Goal: Navigation & Orientation: Find specific page/section

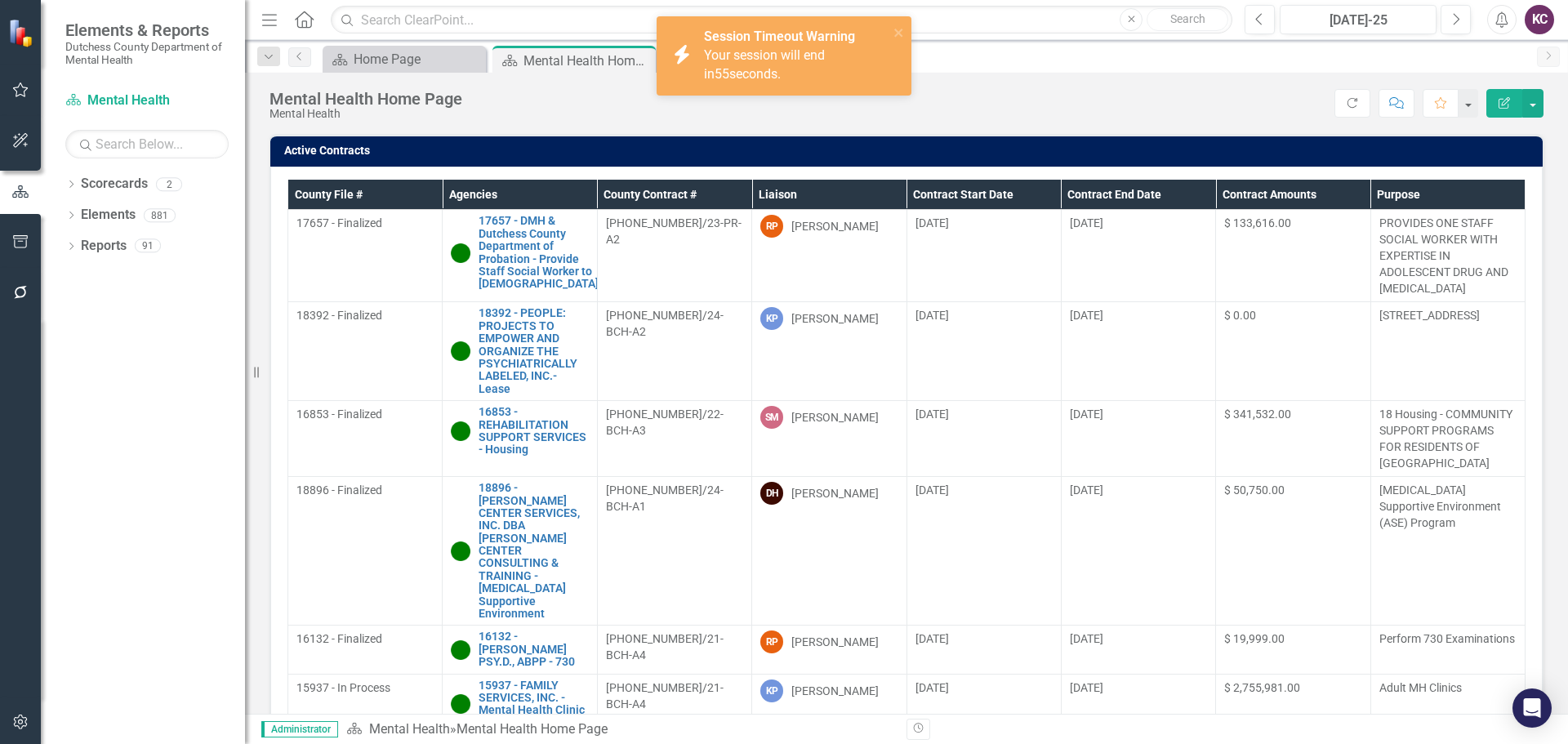
click at [1054, 95] on div "Score: N/A [DATE]-25 Completed Refresh Comment Favorite Edit Report" at bounding box center [1007, 102] width 1073 height 28
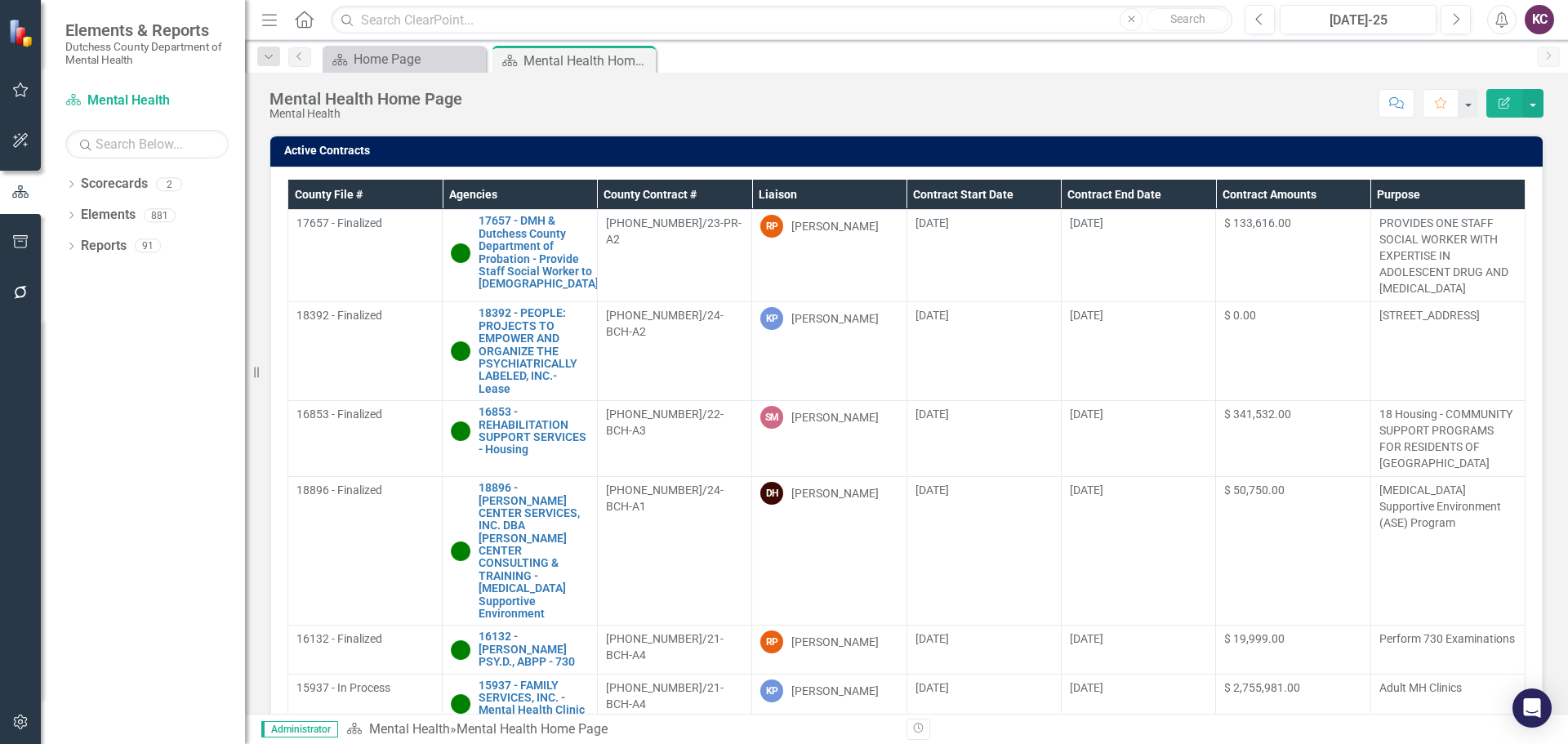
click at [1162, 91] on div "Score: N/A Jul-25 Completed Comment Favorite Edit Report" at bounding box center [1007, 102] width 1073 height 28
click at [1155, 134] on div "Active Contracts County File # Agencies County Contract # Liaison Contract Star…" at bounding box center [906, 465] width 1274 height 662
click at [1089, 104] on div "Score: N/A Jul-25 Completed Comment Favorite Edit Report" at bounding box center [1007, 102] width 1073 height 28
click at [1049, 87] on div "Mental Health Home Page Mental Health Score: N/A [DATE]-25 Completed Comment Fa…" at bounding box center [906, 97] width 1323 height 49
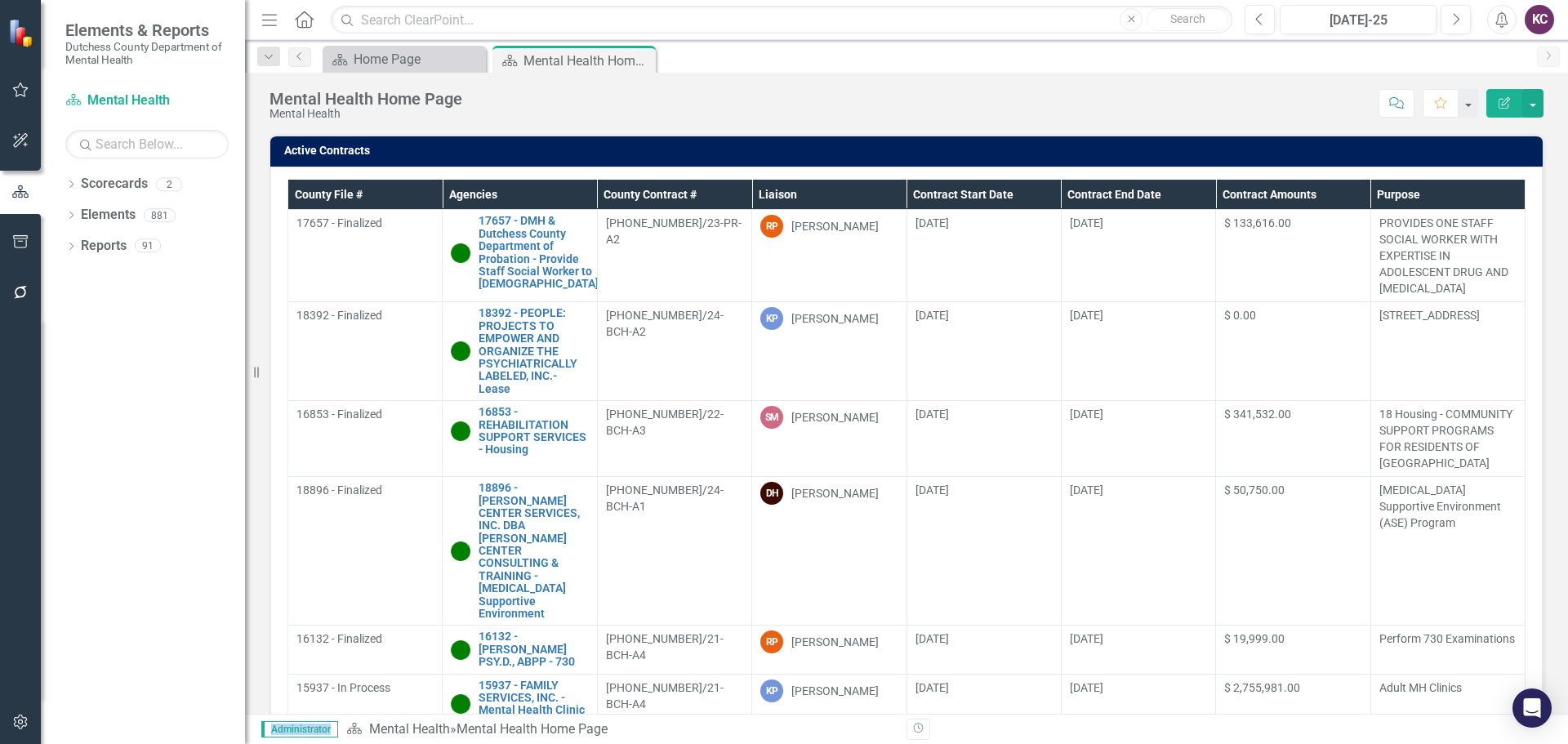
click at [1049, 87] on div "Mental Health Home Page Mental Health Score: N/A Jul-25 Completed Comment Favor…" at bounding box center [906, 97] width 1323 height 49
click at [168, 389] on div "Dropdown Scorecards 2 Dutchess County Mental Health Dropdown Elements 881 Dropd…" at bounding box center [143, 457] width 204 height 573
click at [117, 472] on div "Dropdown Scorecards 2 Dutchess County Mental Health Dropdown Elements 881 Dropd…" at bounding box center [143, 457] width 204 height 573
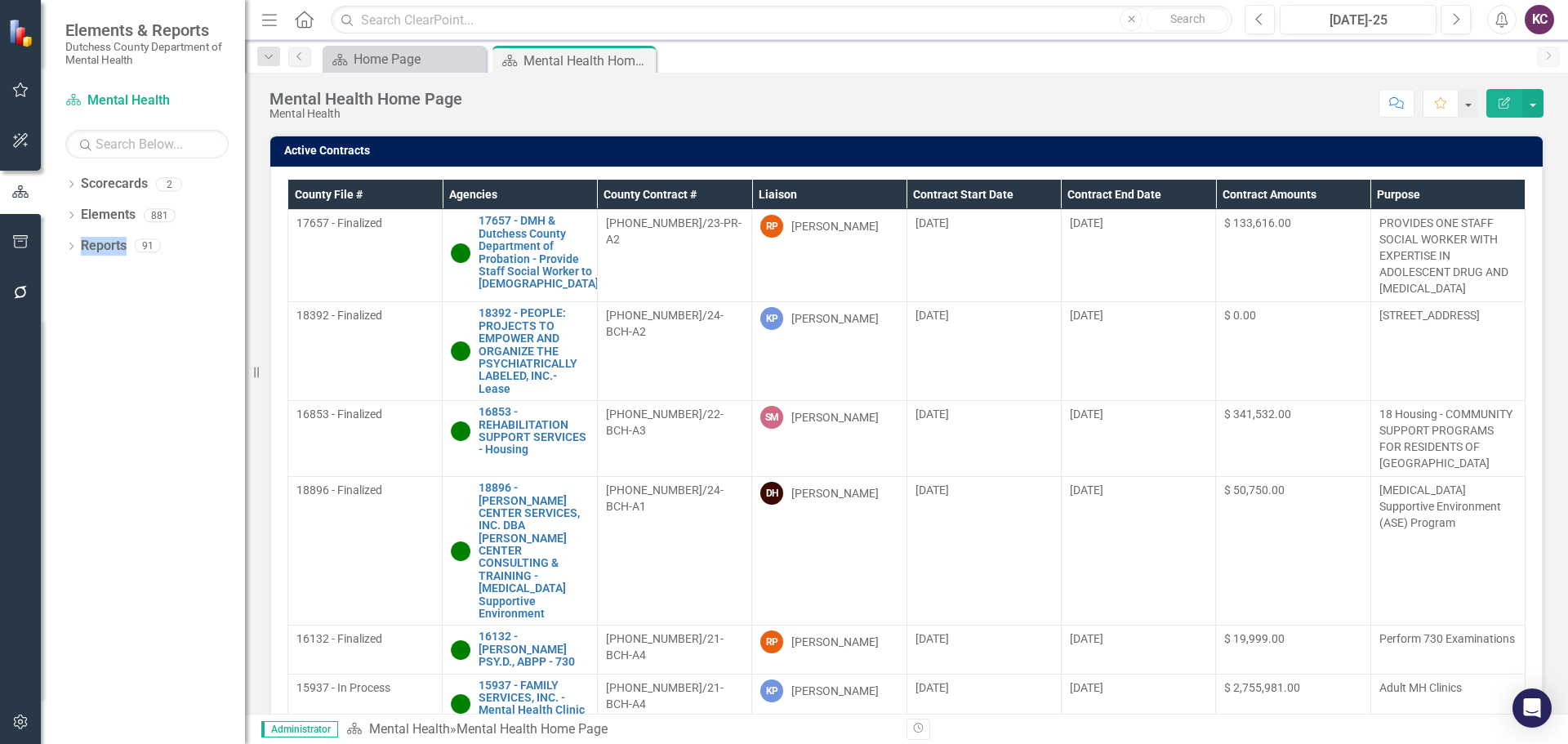
click at [128, 385] on div "Dropdown Scorecards 2 Dutchess County Mental Health Dropdown Elements 881 Dropd…" at bounding box center [143, 457] width 204 height 573
click at [820, 70] on div "Scorecard Home Page Close Scorecard Mental Health Home Page Pin Close" at bounding box center [924, 58] width 1210 height 26
